Goal: Task Accomplishment & Management: Manage account settings

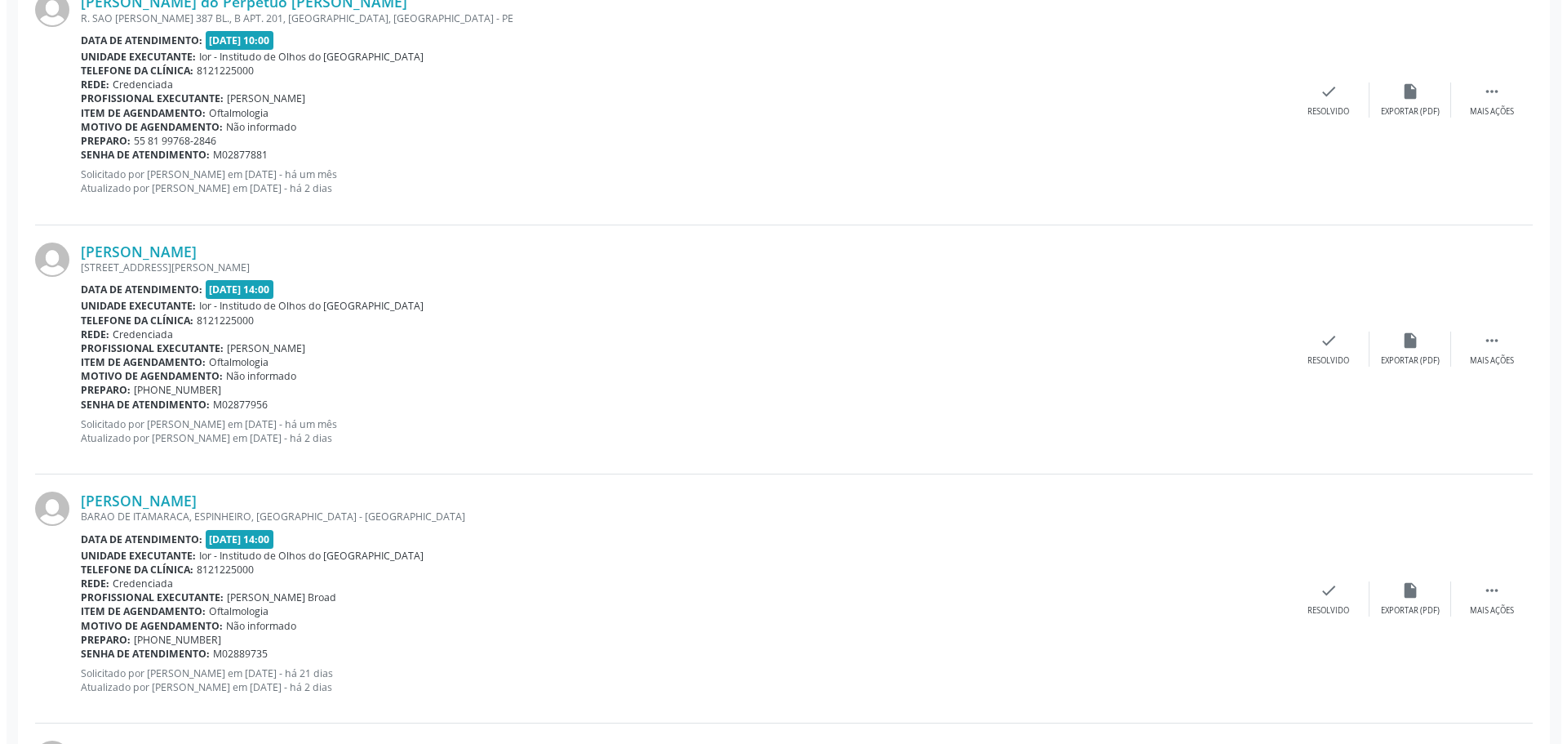
scroll to position [735, 0]
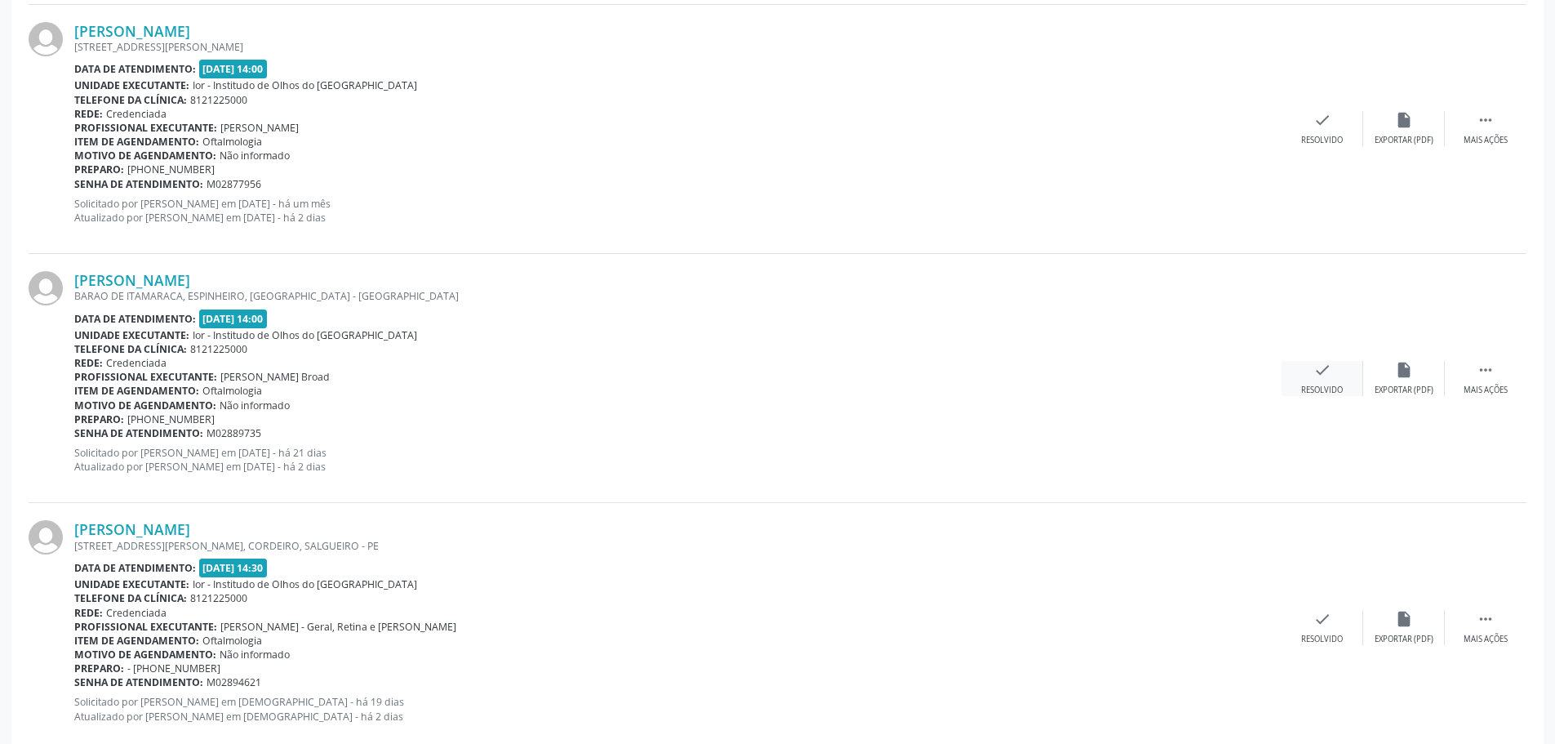
click at [1322, 369] on icon "check" at bounding box center [1322, 370] width 18 height 18
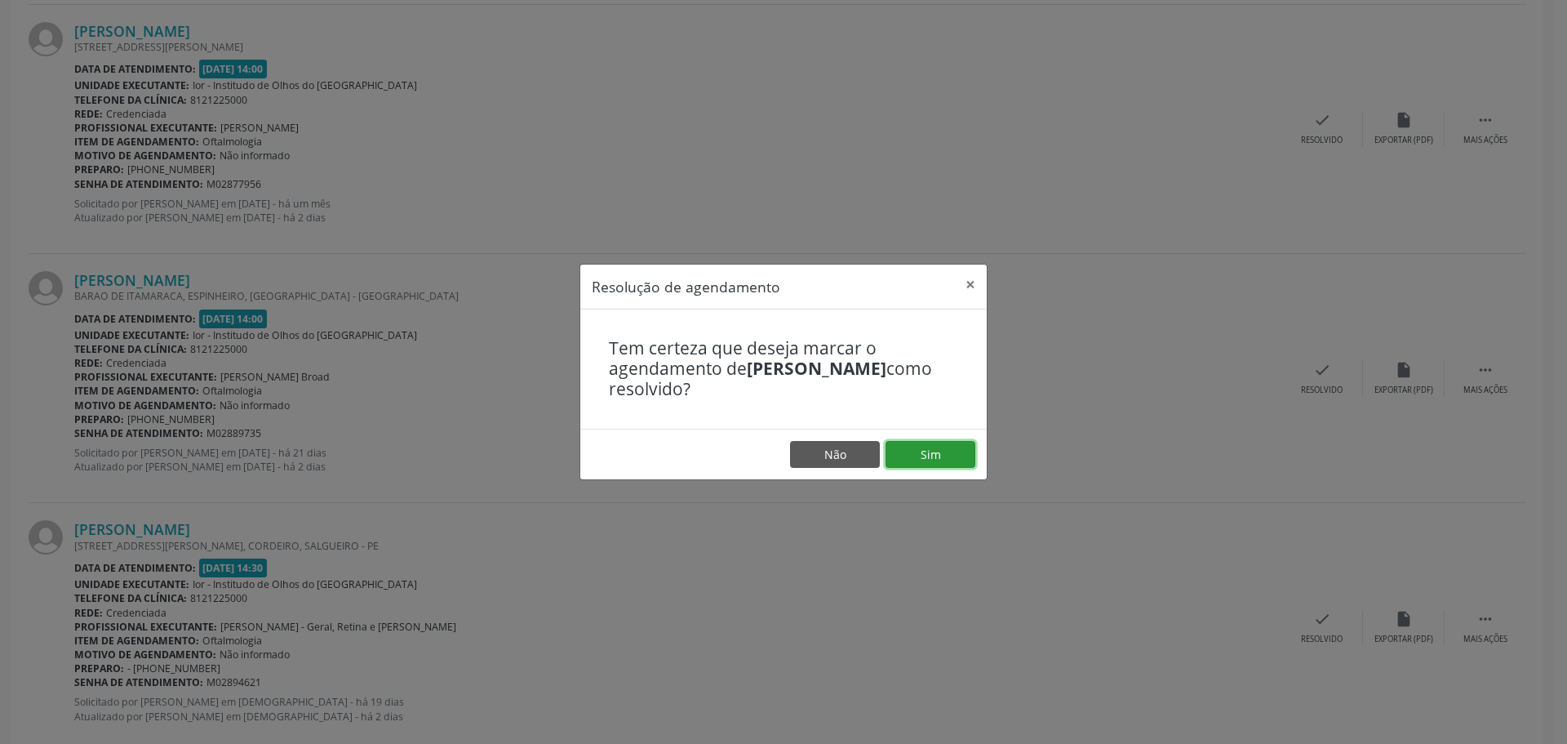
click at [936, 454] on button "Sim" at bounding box center [931, 455] width 90 height 28
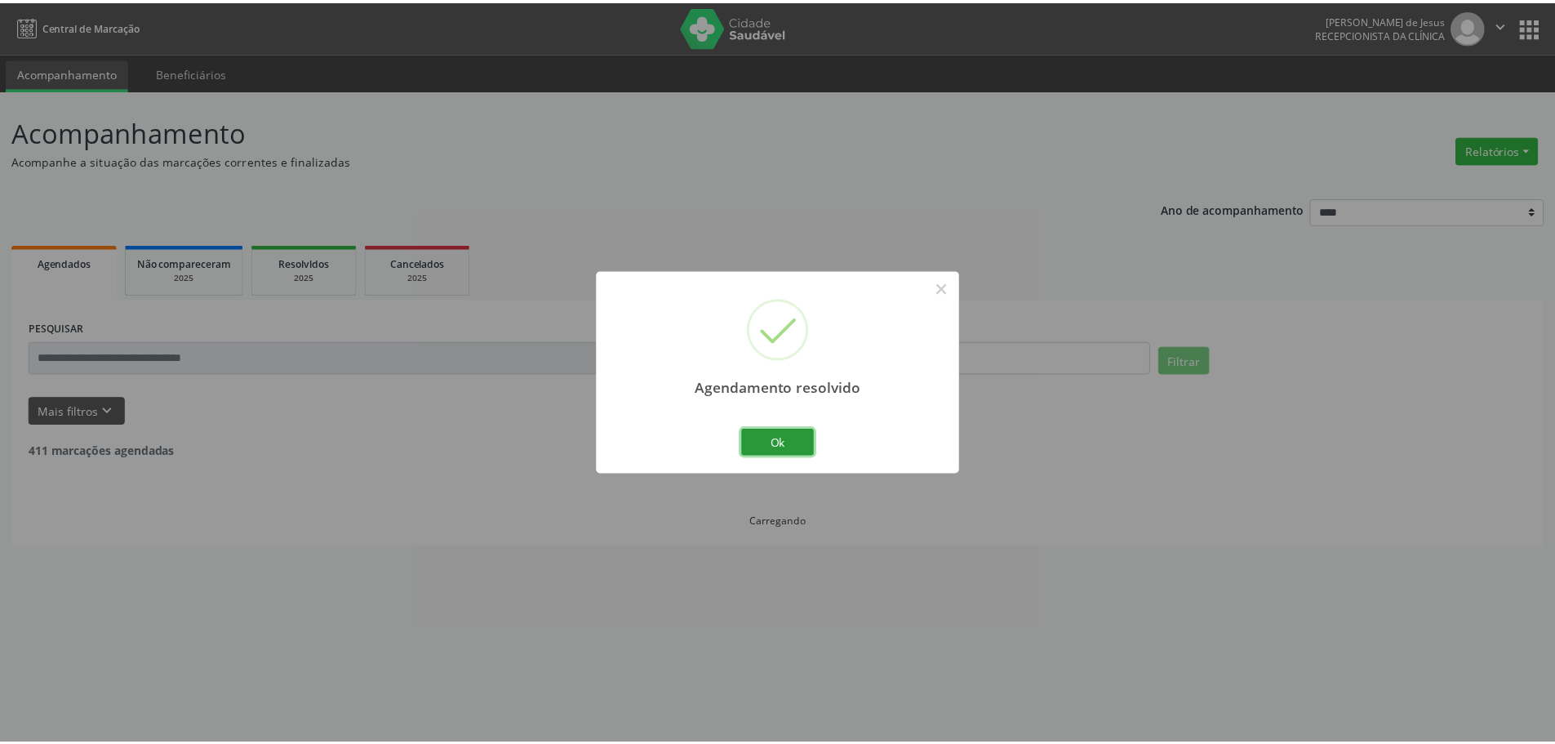
scroll to position [0, 0]
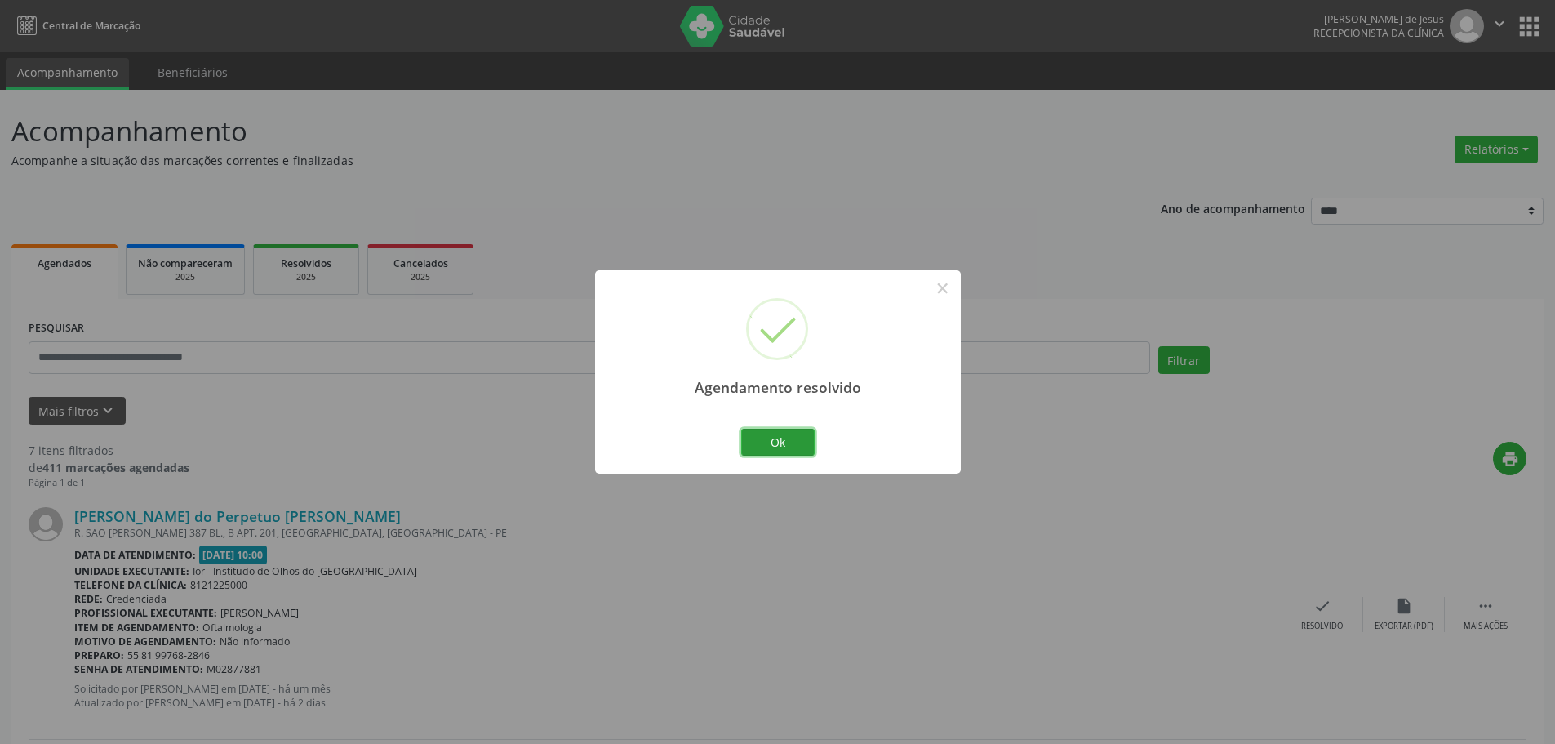
click at [762, 438] on button "Ok" at bounding box center [777, 443] width 73 height 28
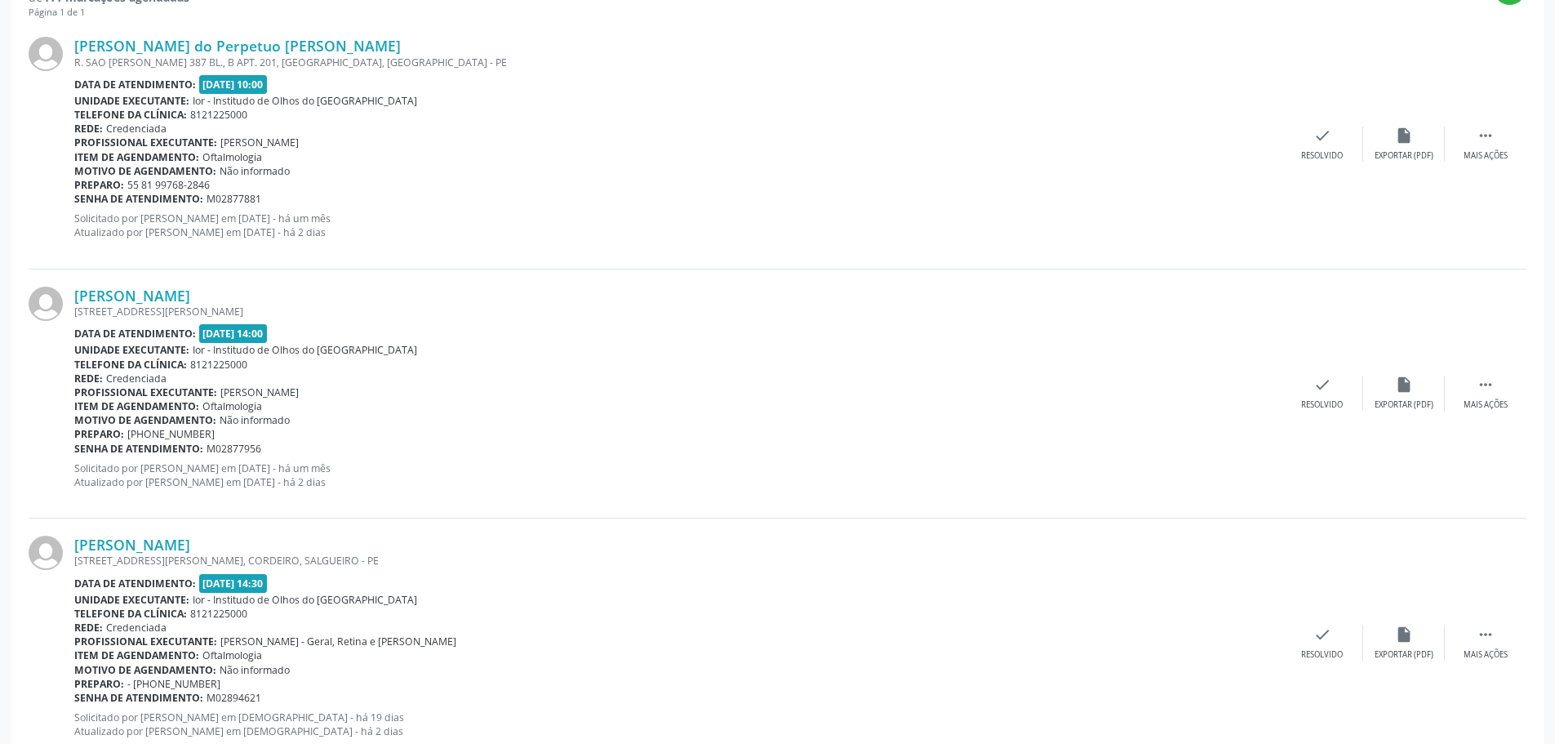
scroll to position [653, 0]
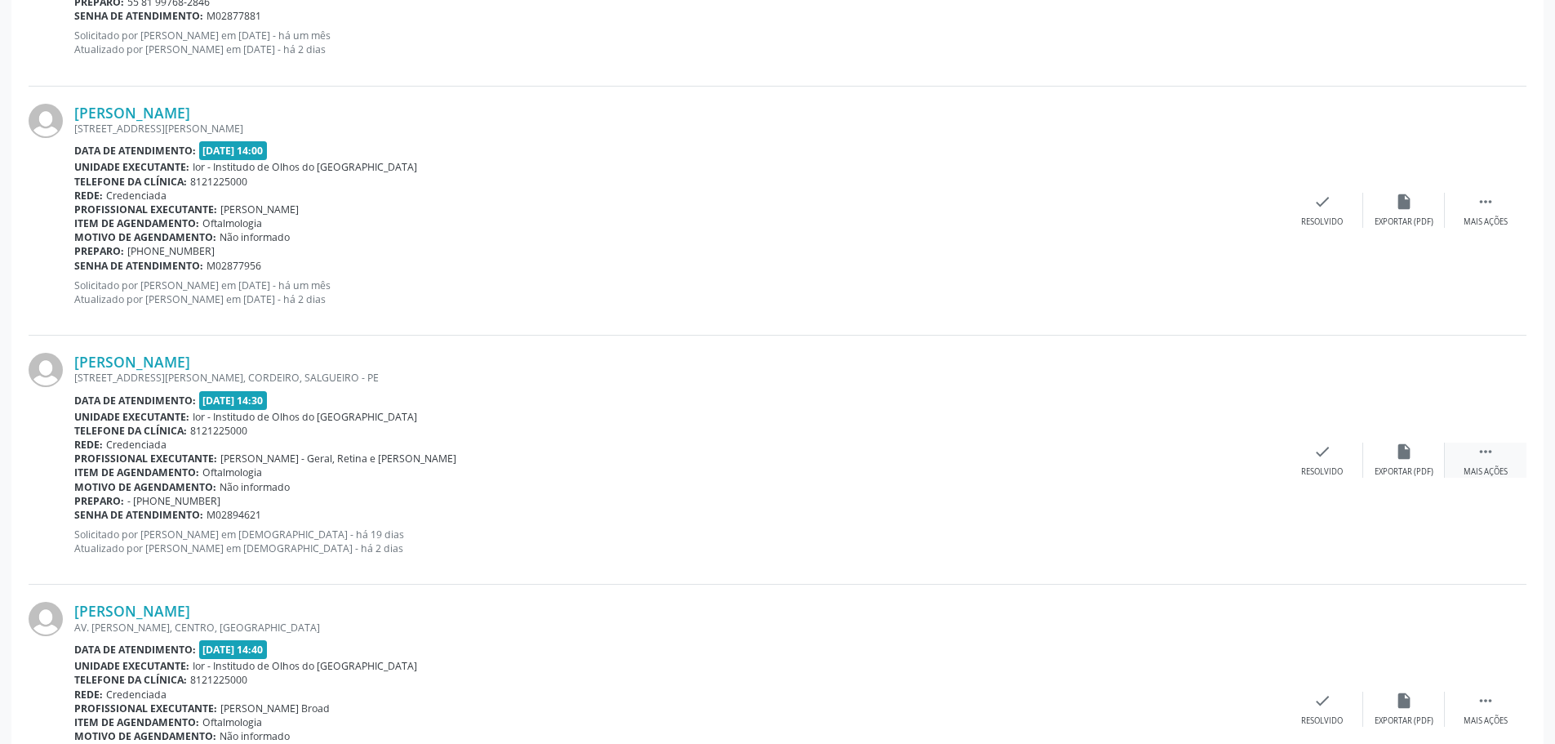
click at [1497, 464] on div " Mais ações" at bounding box center [1486, 459] width 82 height 35
click at [1395, 463] on div "alarm_off Não compareceu" at bounding box center [1404, 459] width 82 height 35
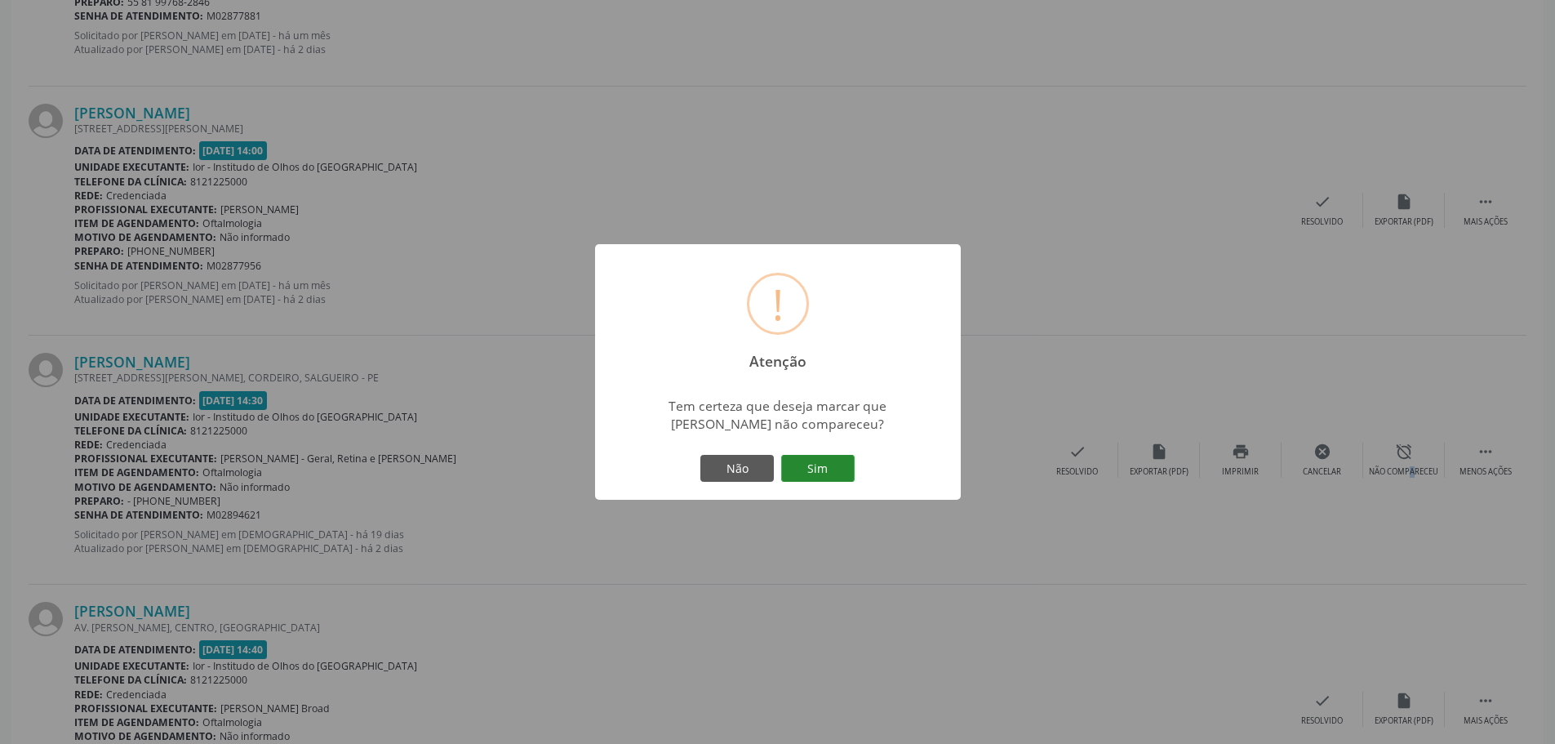
click at [820, 468] on button "Sim" at bounding box center [817, 469] width 73 height 28
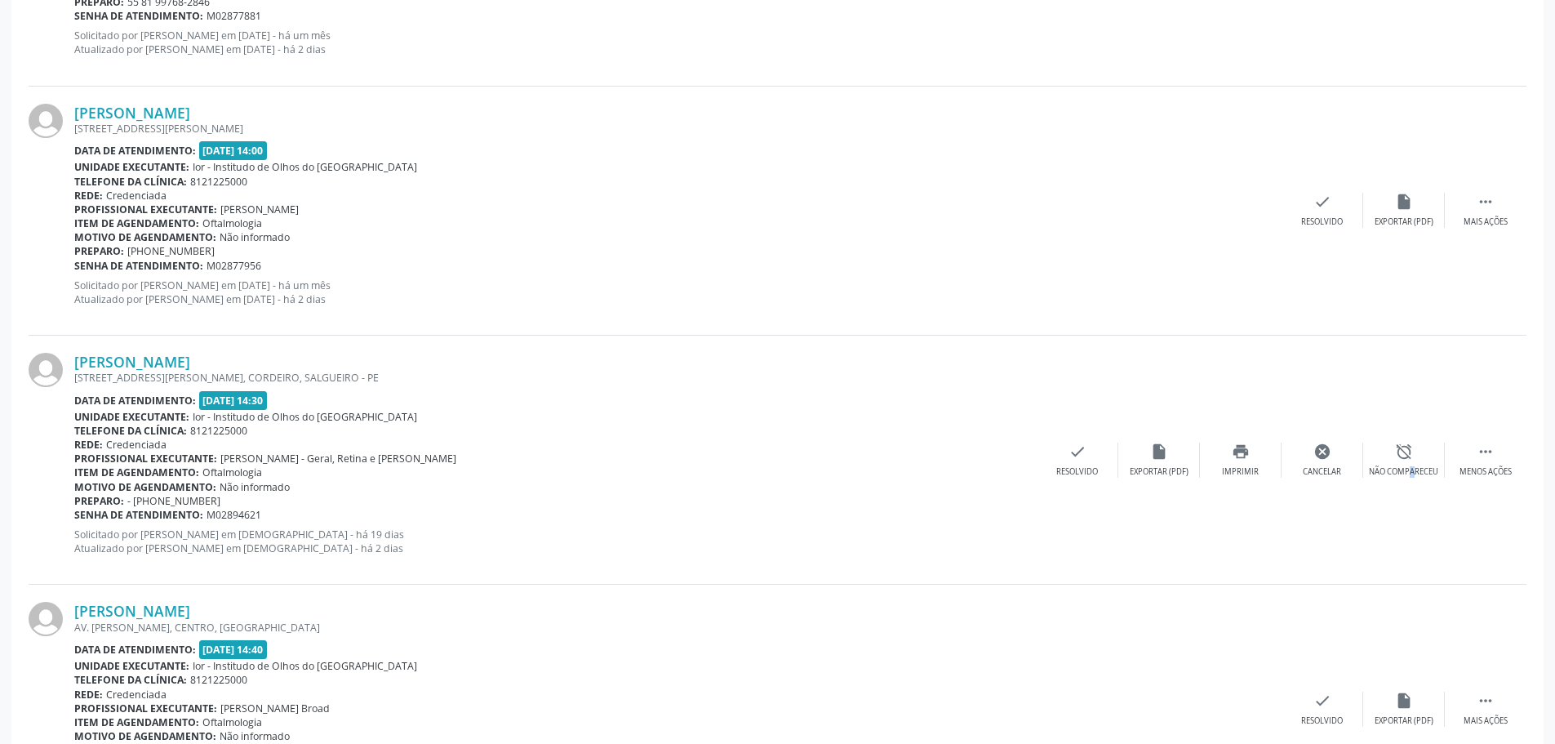
scroll to position [0, 0]
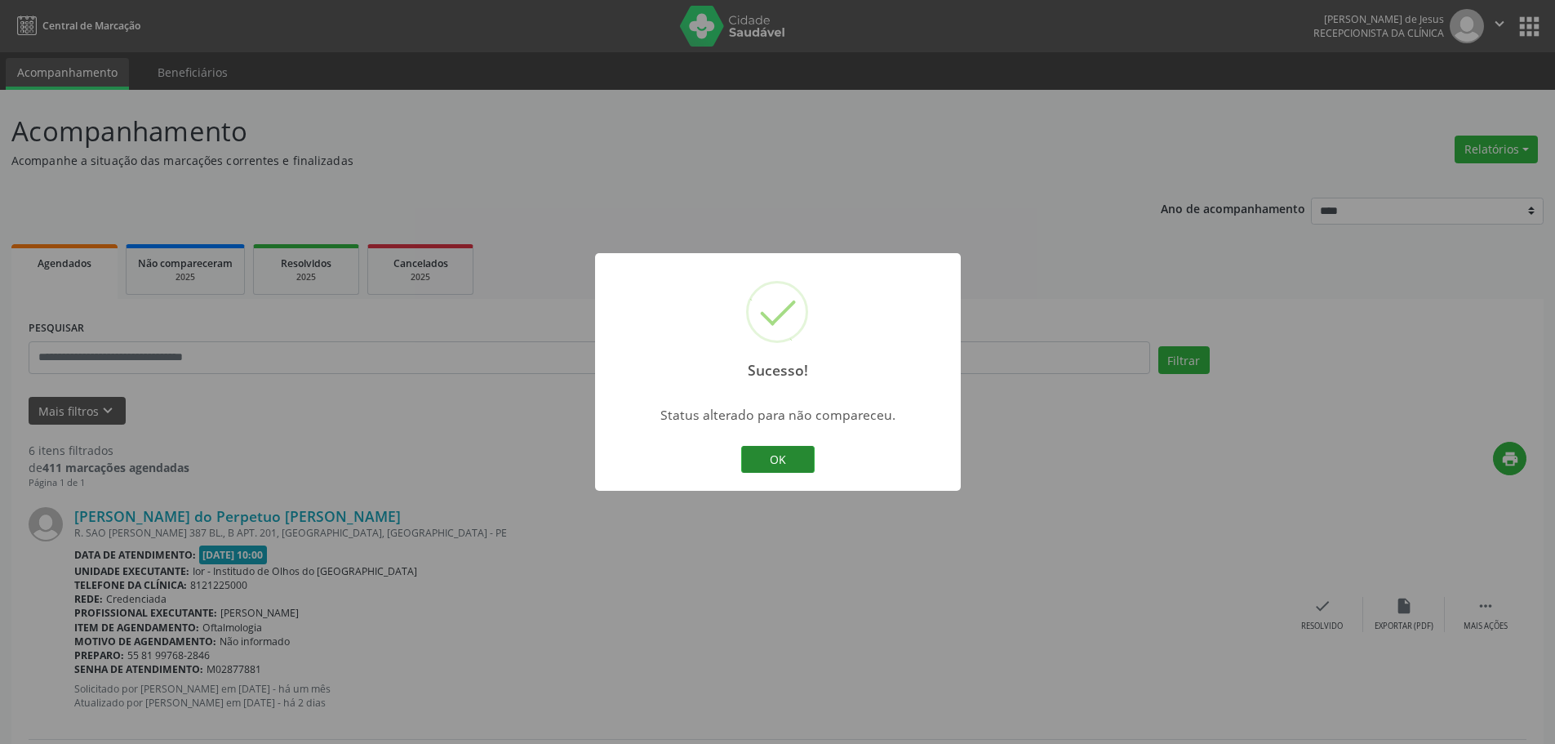
click at [758, 455] on button "OK" at bounding box center [777, 460] width 73 height 28
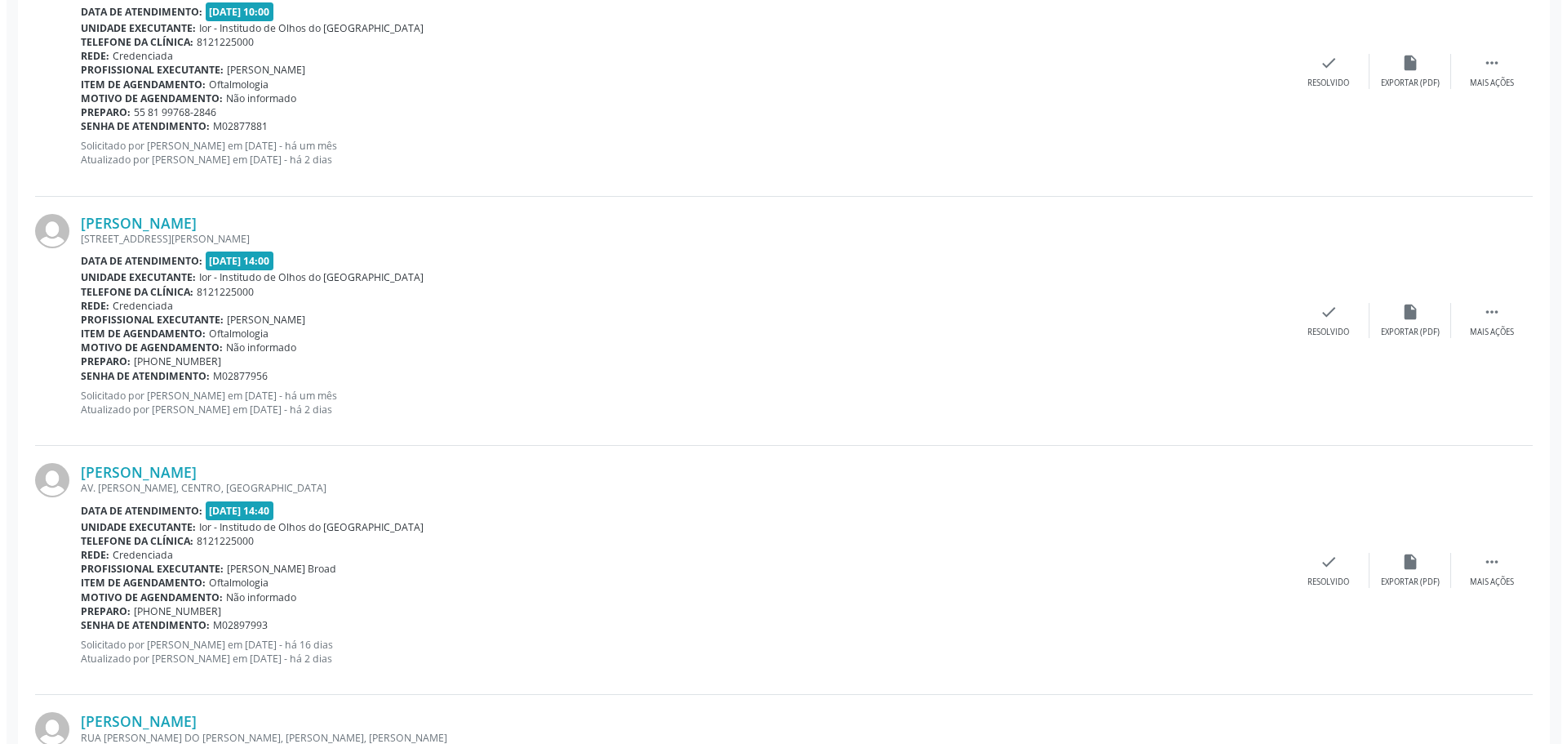
scroll to position [816, 0]
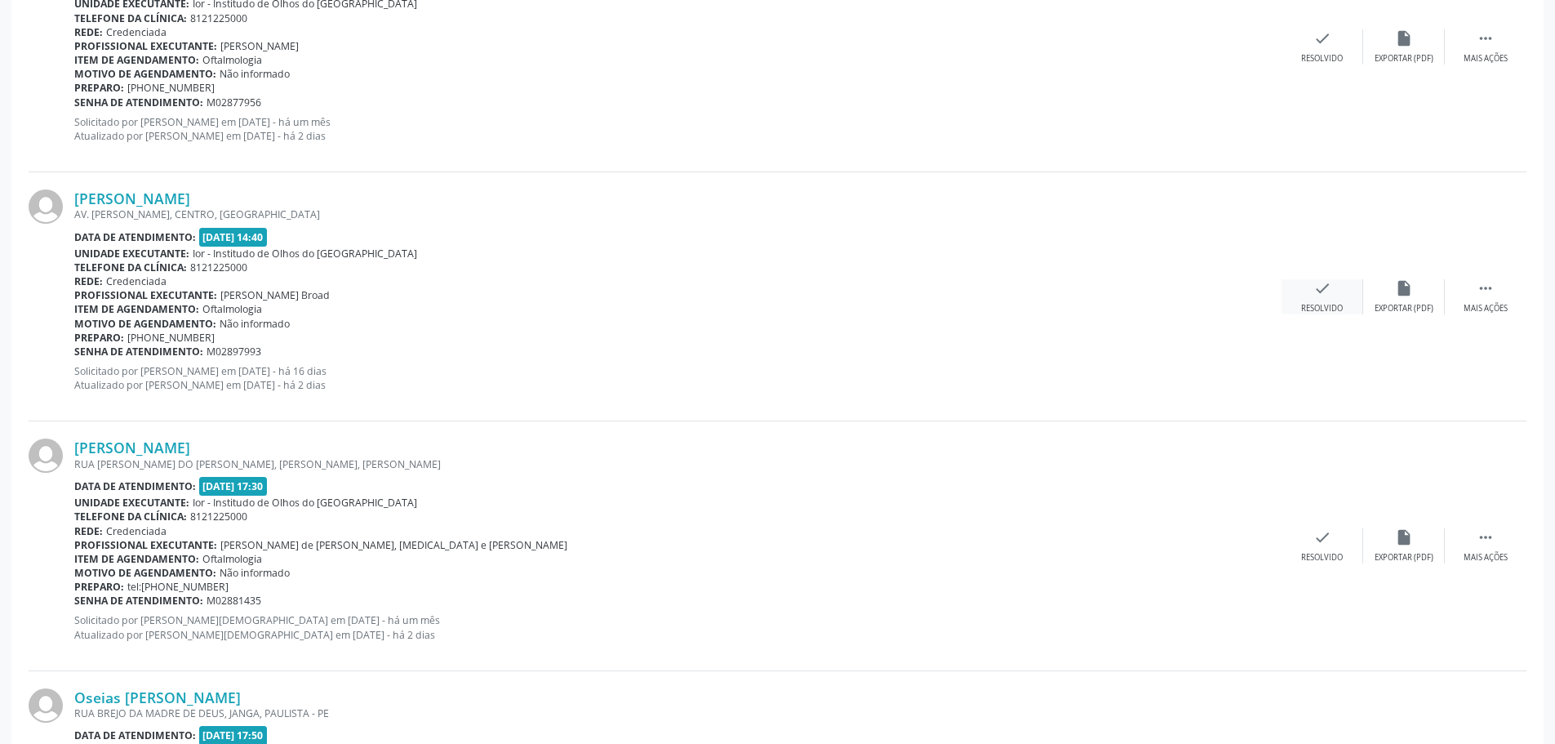
click at [1326, 288] on icon "check" at bounding box center [1322, 288] width 18 height 18
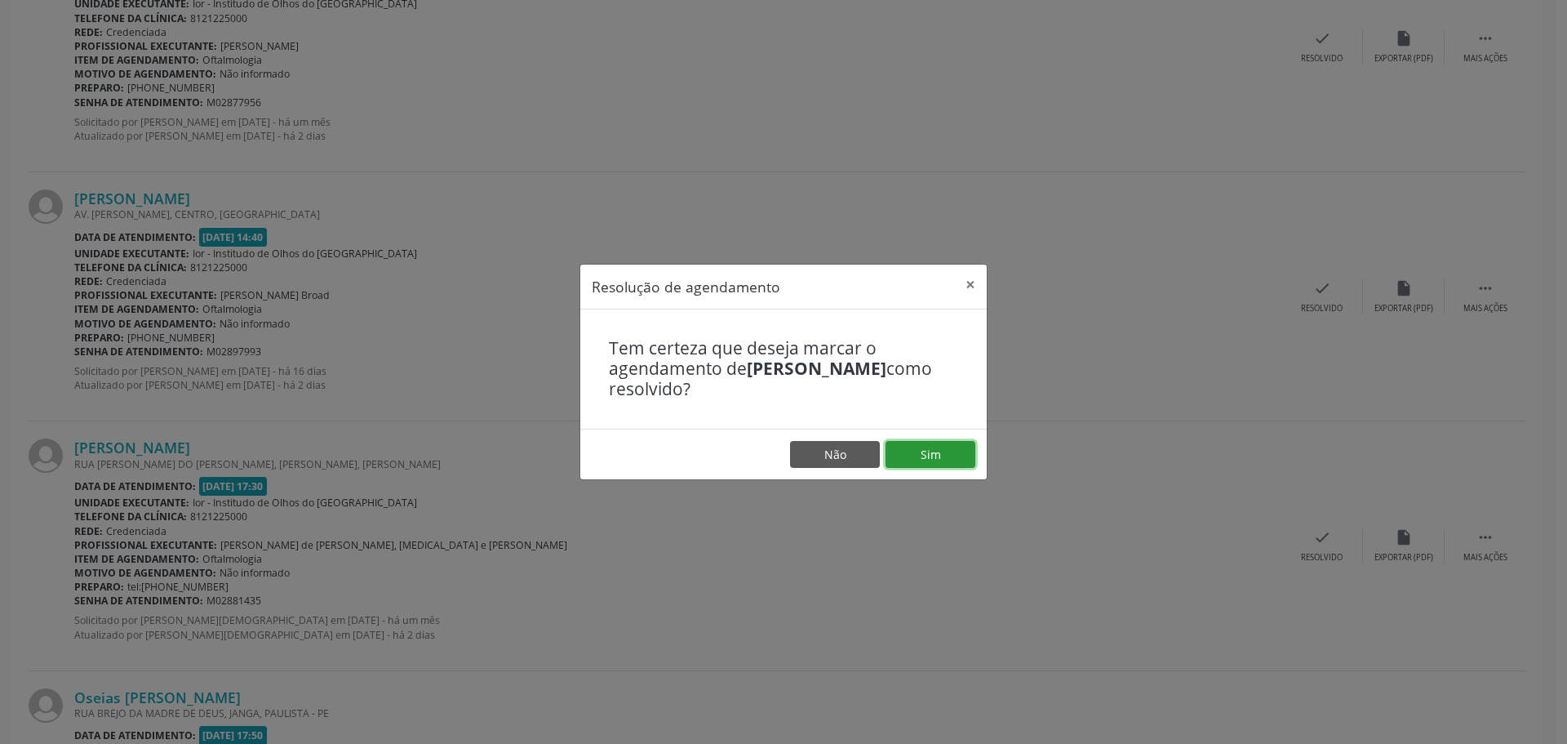
click at [945, 448] on button "Sim" at bounding box center [931, 455] width 90 height 28
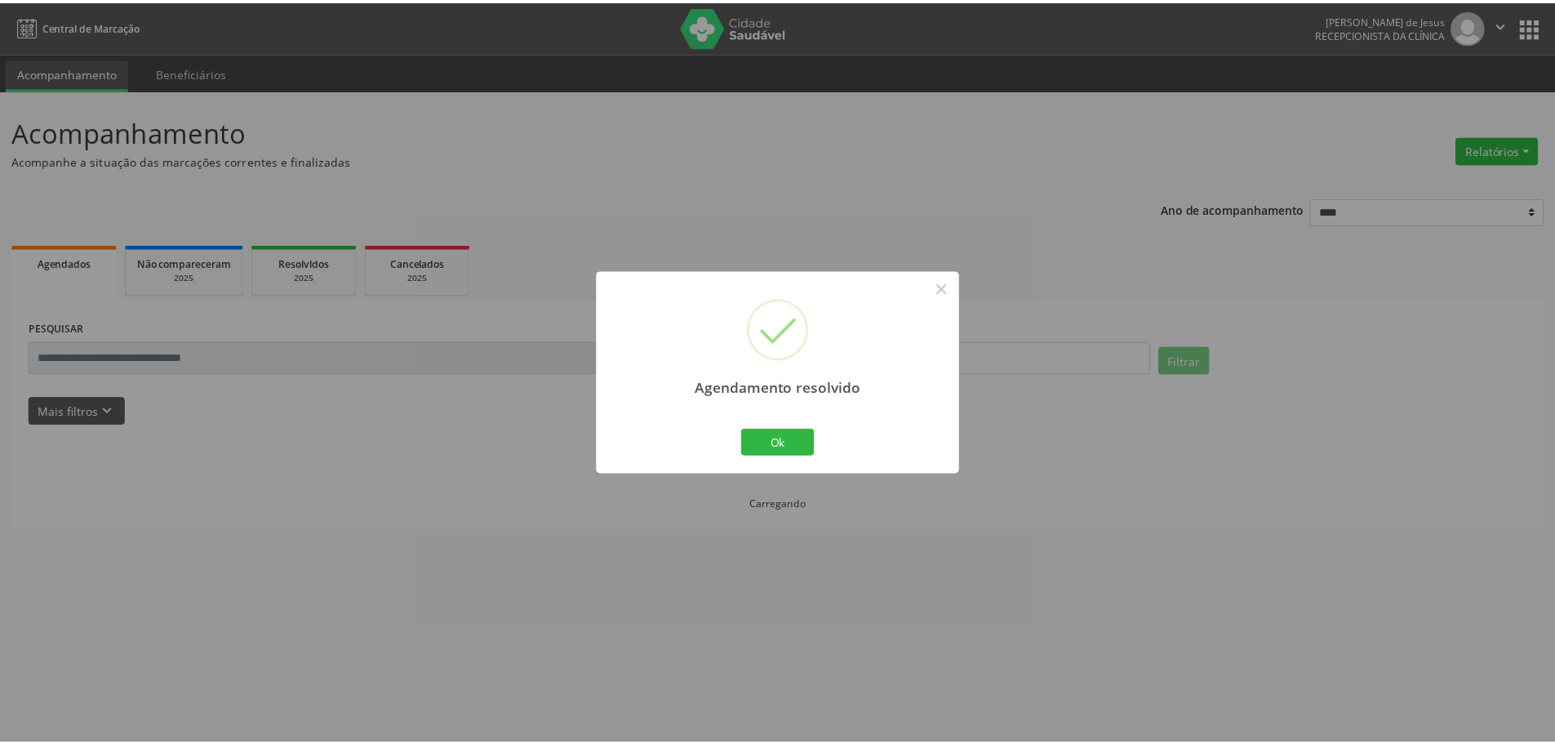
scroll to position [0, 0]
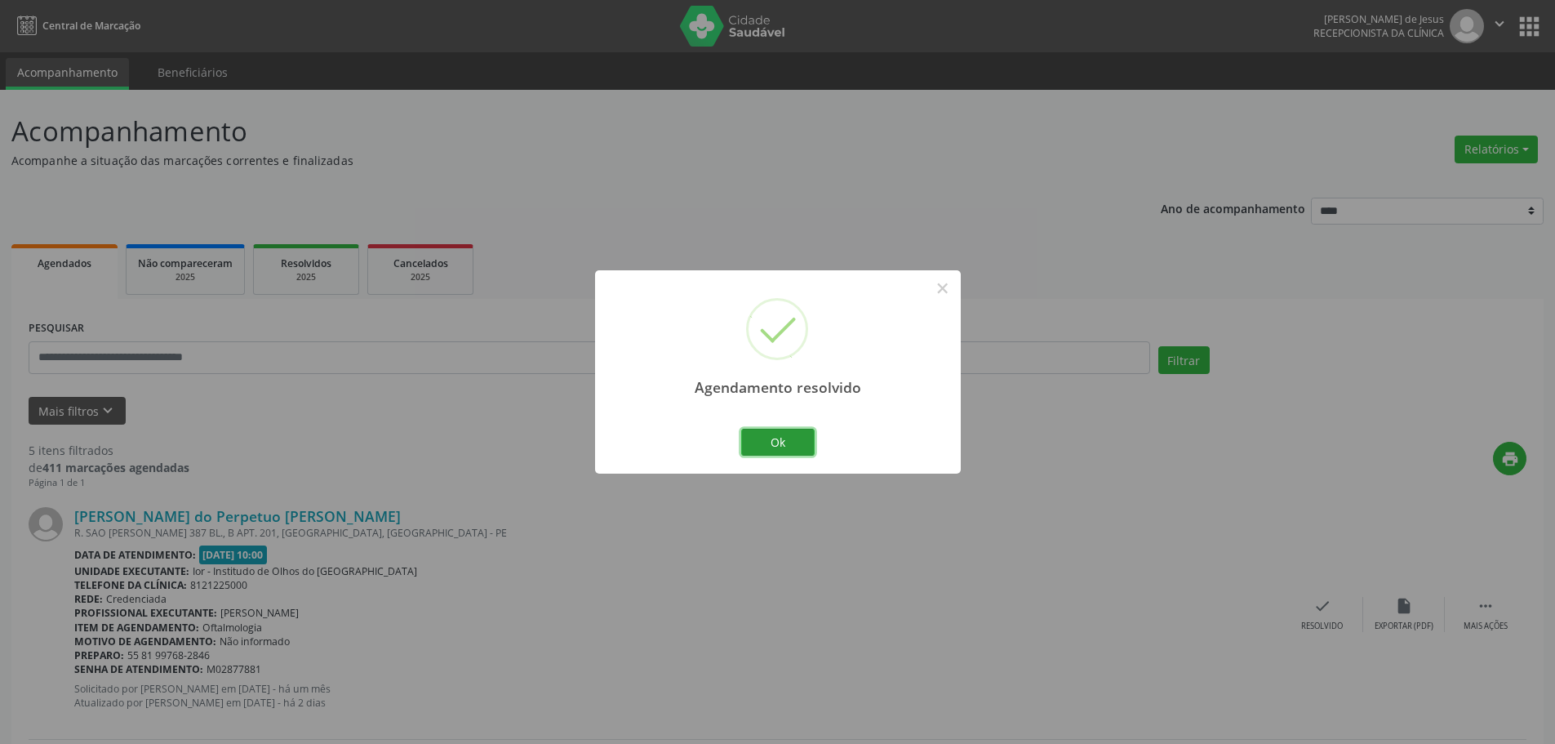
drag, startPoint x: 798, startPoint y: 438, endPoint x: 780, endPoint y: 427, distance: 20.9
click at [796, 437] on button "Ok" at bounding box center [777, 443] width 73 height 28
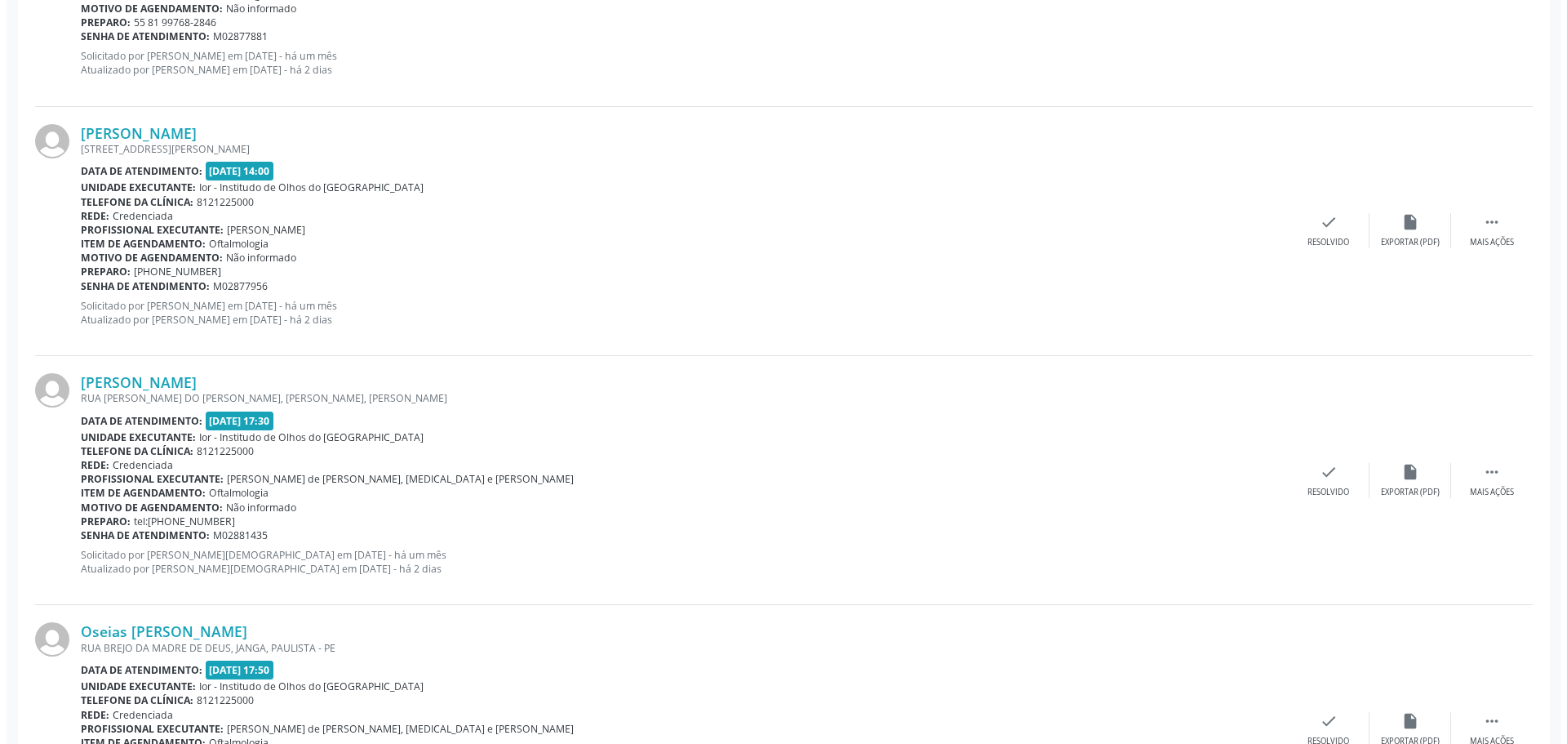
scroll to position [653, 0]
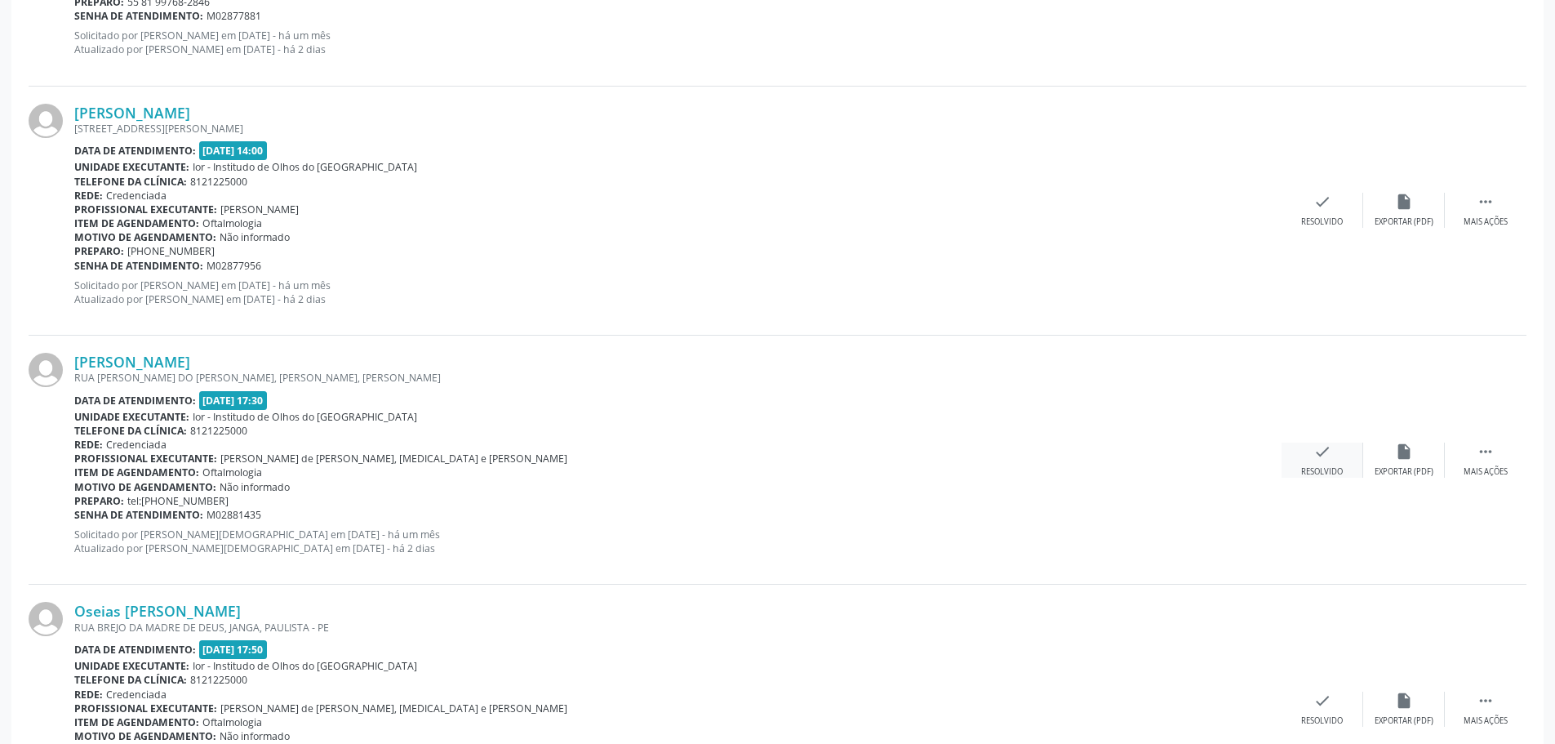
click at [1317, 466] on div "Resolvido" at bounding box center [1322, 471] width 42 height 11
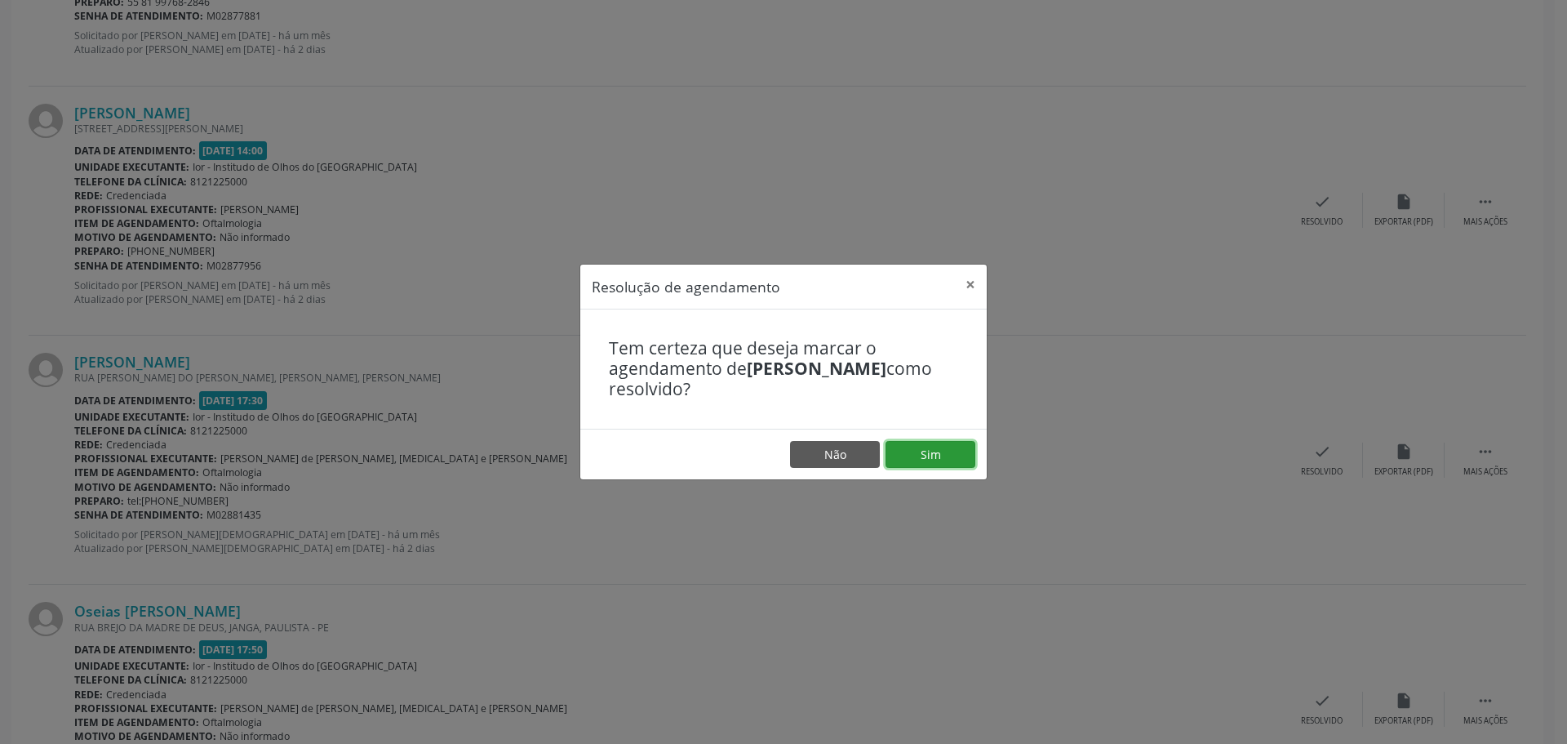
click at [926, 451] on button "Sim" at bounding box center [931, 455] width 90 height 28
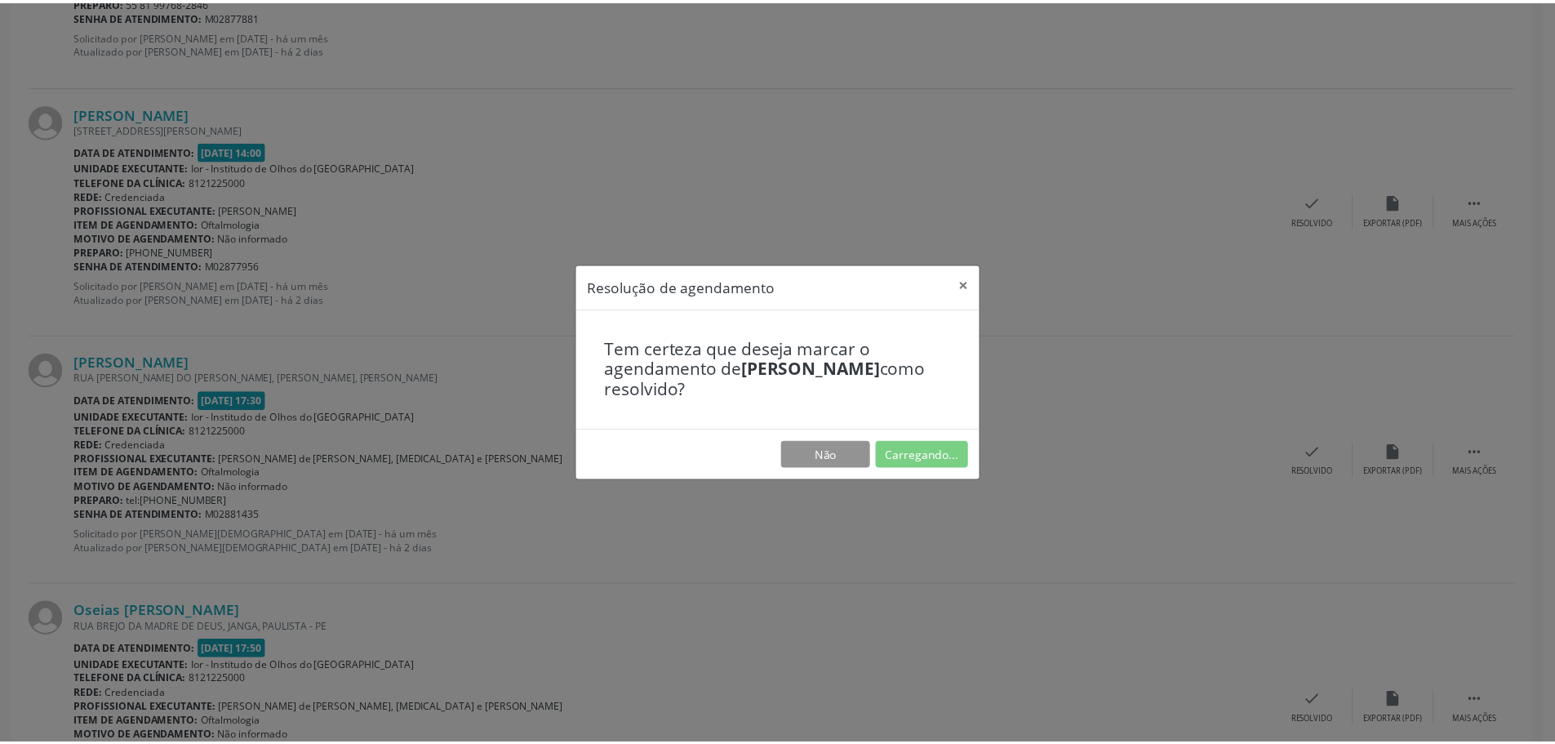
scroll to position [0, 0]
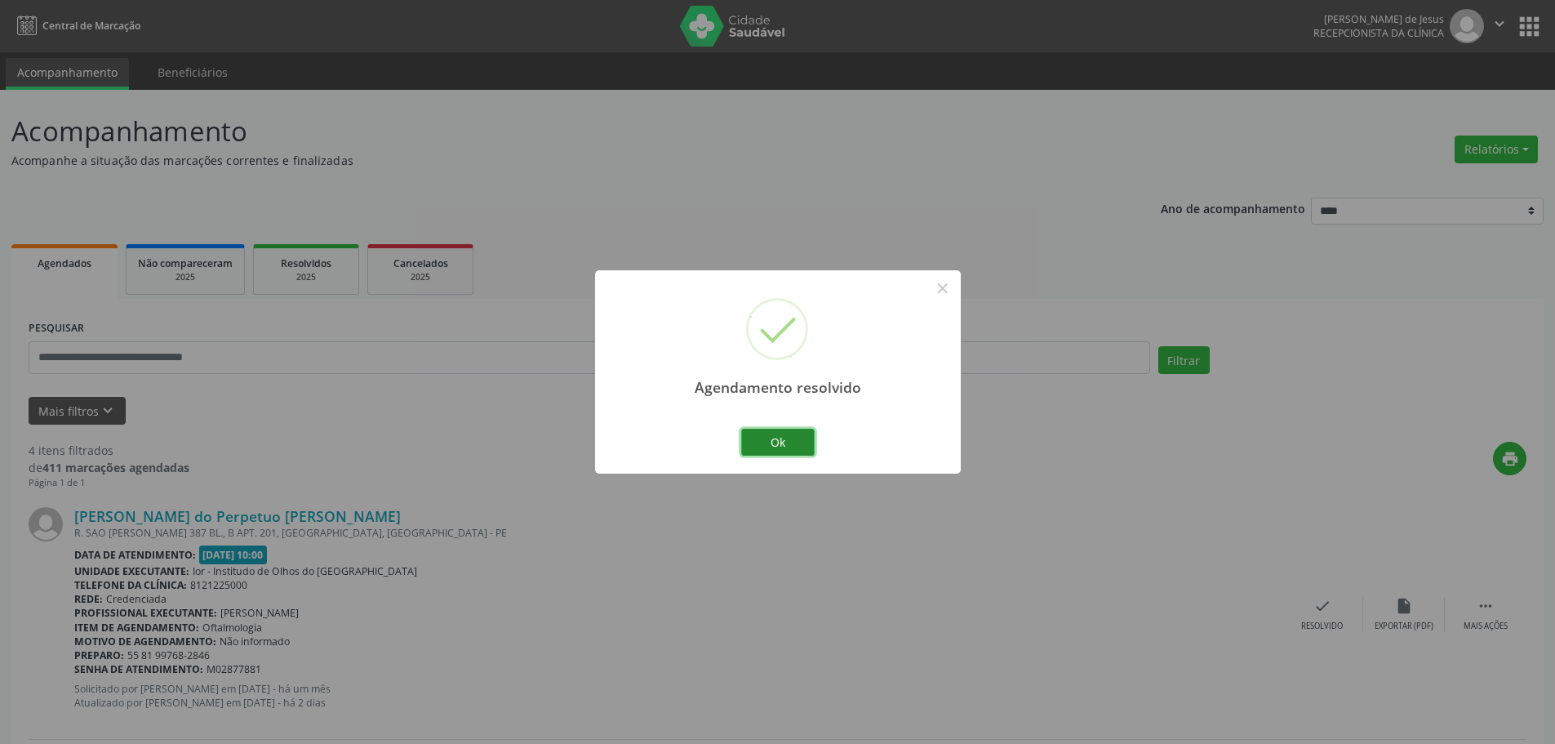
click at [760, 439] on button "Ok" at bounding box center [777, 443] width 73 height 28
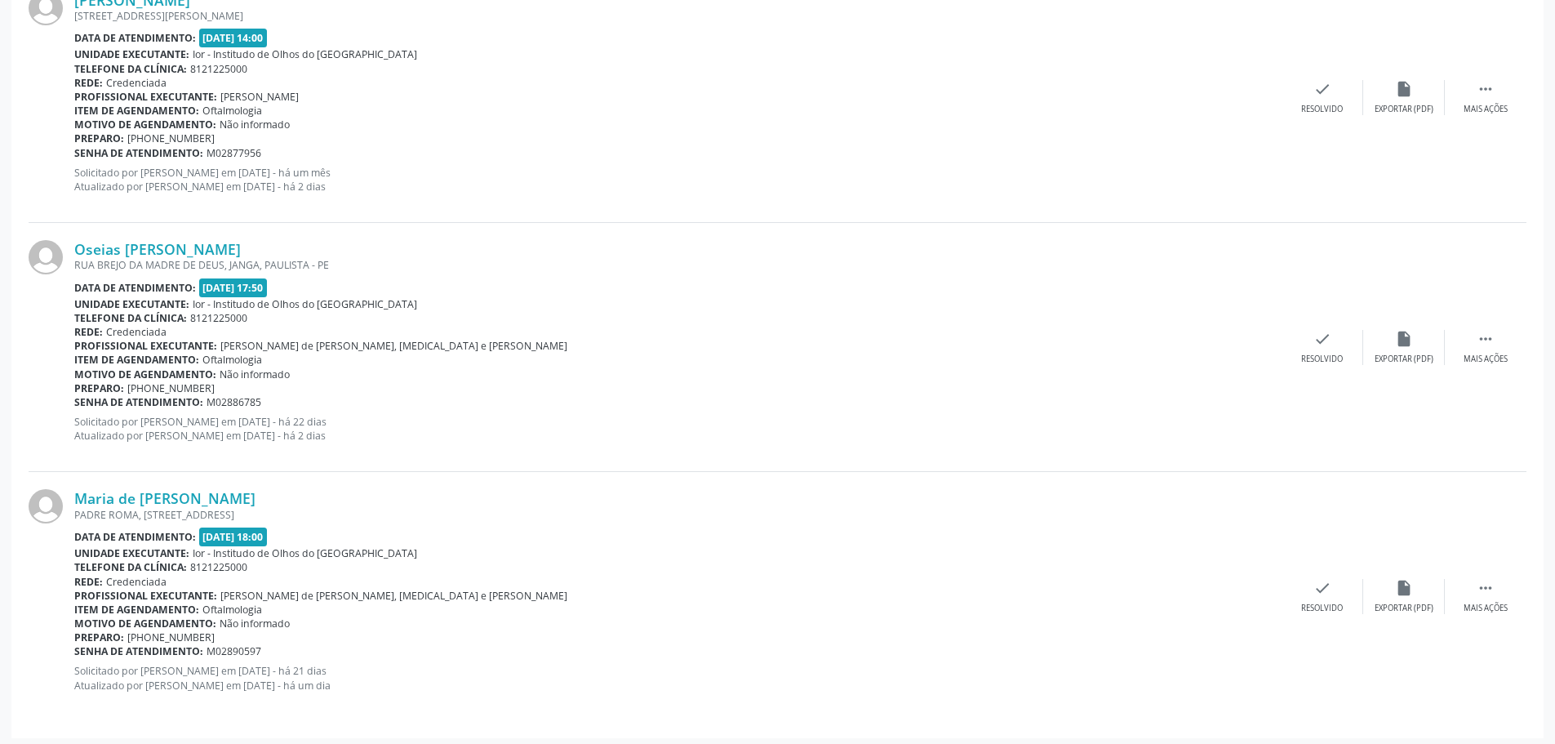
scroll to position [771, 0]
